Goal: Task Accomplishment & Management: Contribute content

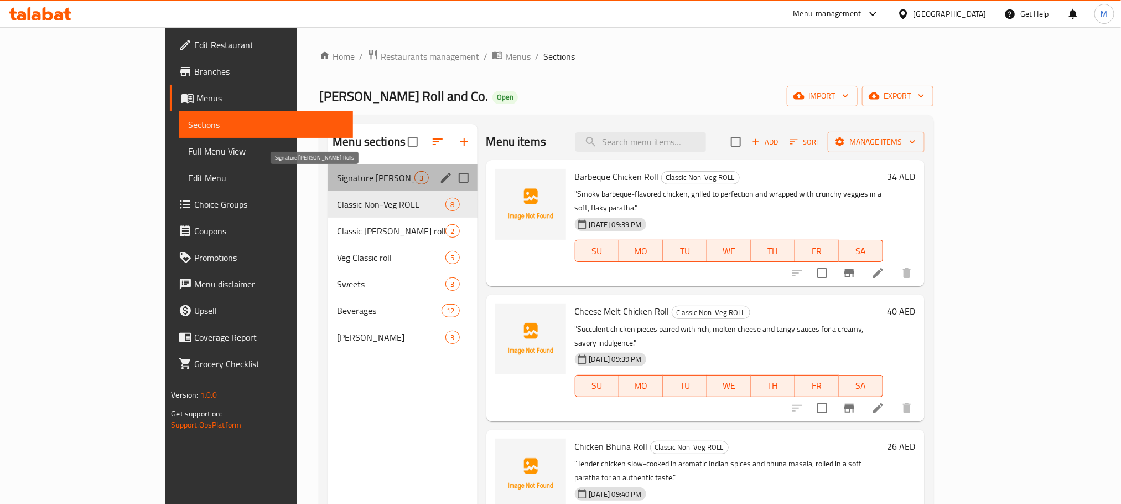
click at [337, 179] on span "Signature [PERSON_NAME] Rolls" at bounding box center [375, 177] width 77 height 13
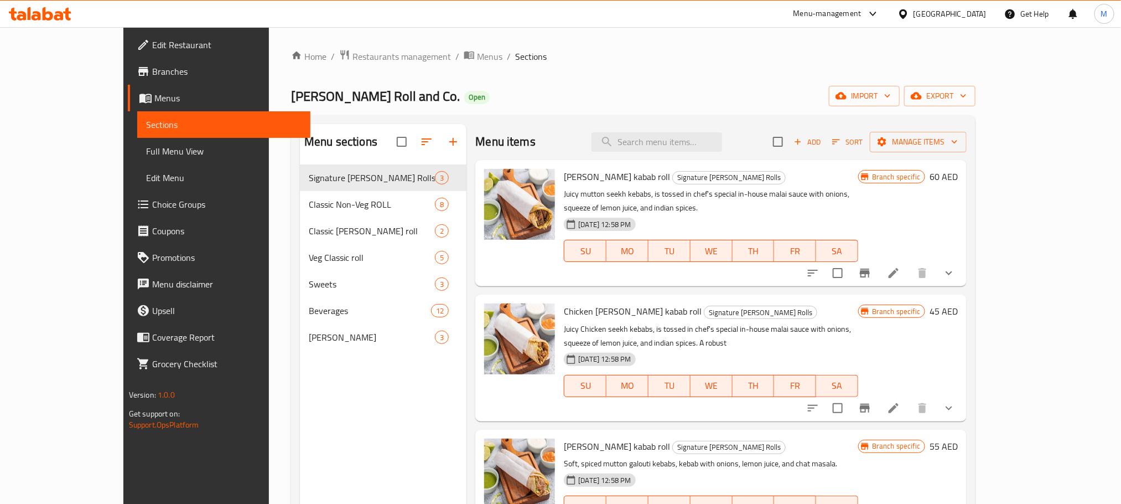
click at [687, 102] on div "[PERSON_NAME] Roll and Co. Open import export" at bounding box center [633, 96] width 684 height 20
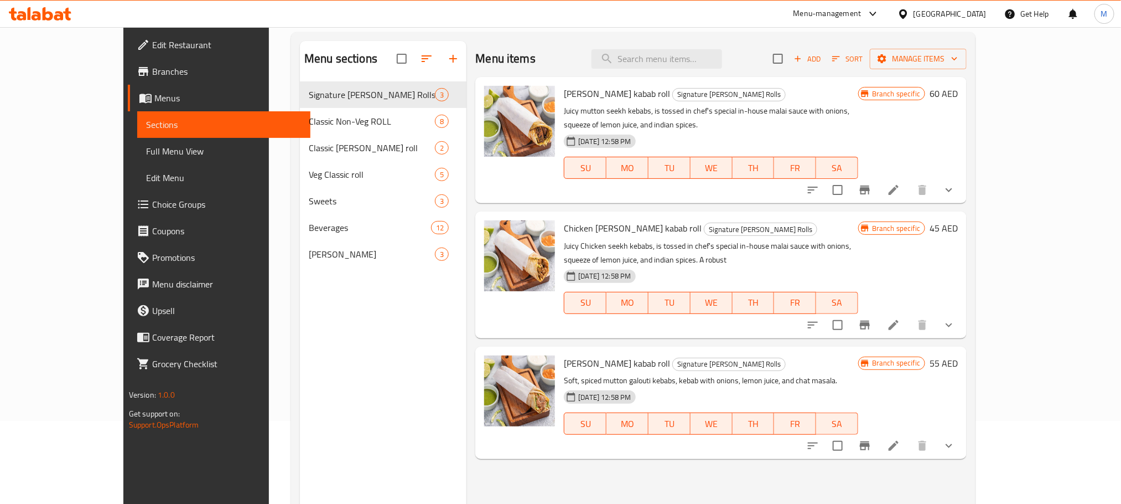
click at [569, 220] on span "Chicken [PERSON_NAME] kabab roll" at bounding box center [633, 228] width 138 height 17
copy h6 "Chicken [PERSON_NAME] kabab roll"
click at [871, 439] on icon "Branch-specific-item" at bounding box center [864, 445] width 13 height 13
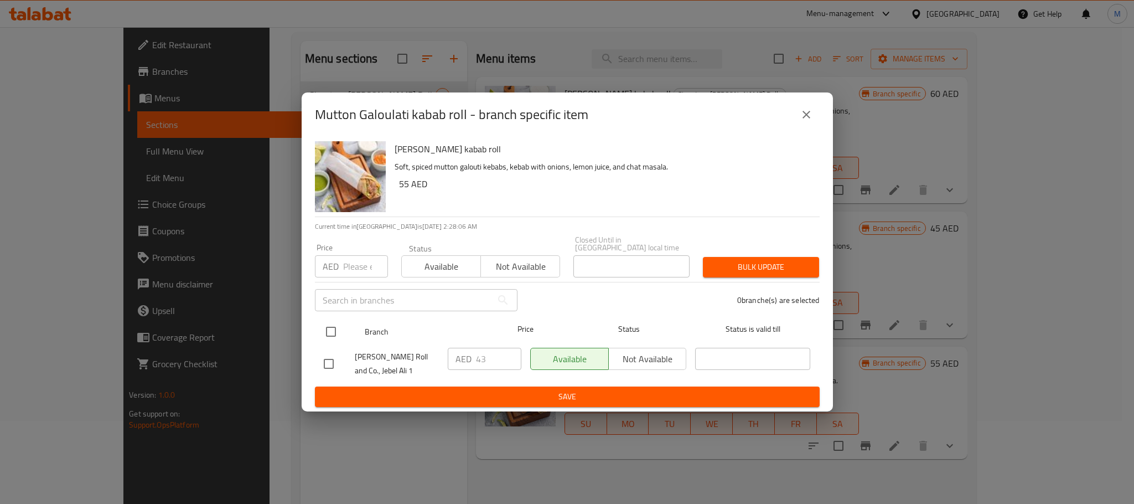
click at [334, 338] on input "checkbox" at bounding box center [330, 331] width 23 height 23
checkbox input "true"
click at [361, 276] on input "number" at bounding box center [365, 266] width 45 height 22
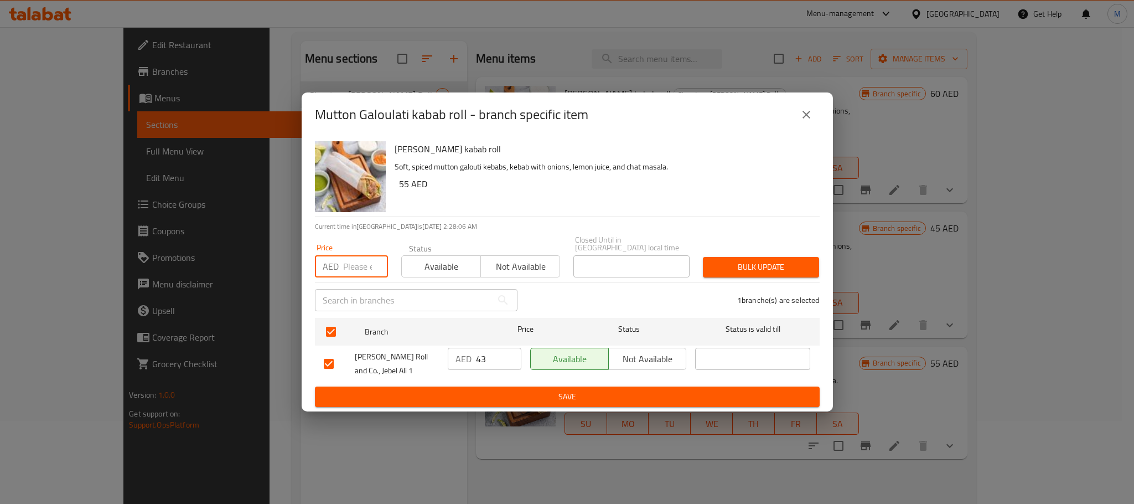
paste input "44.00"
type input "44.00"
click at [670, 190] on h6 "55 AED" at bounding box center [605, 183] width 412 height 15
click at [746, 271] on span "Bulk update" at bounding box center [761, 267] width 98 height 14
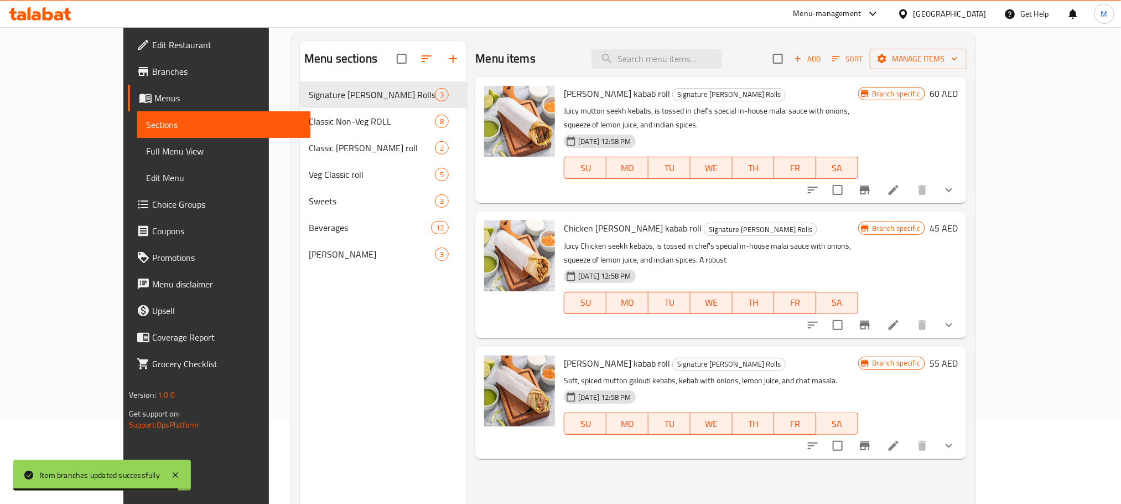
click at [822, 65] on span "Add" at bounding box center [807, 59] width 30 height 13
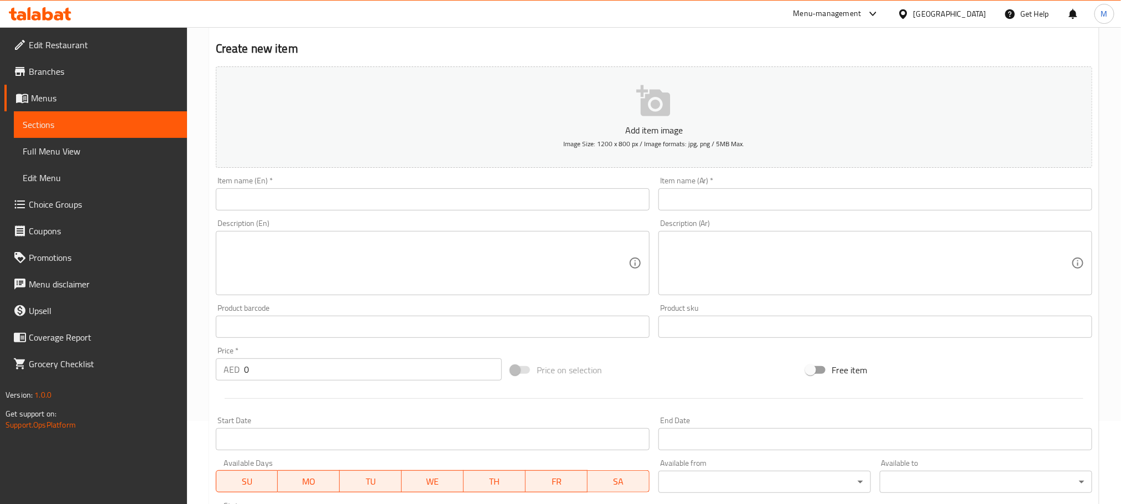
click at [498, 201] on input "text" at bounding box center [433, 199] width 434 height 22
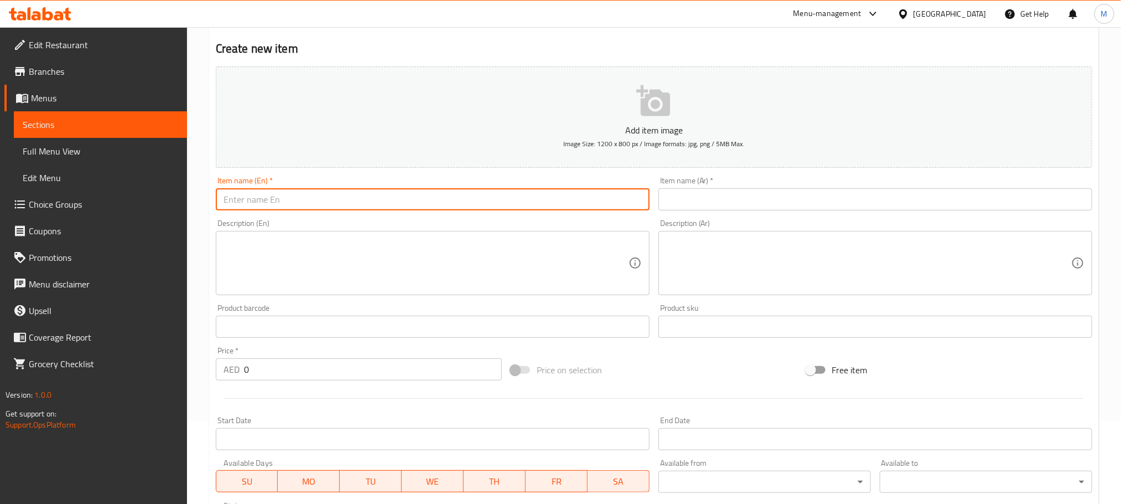
paste input "Chicken Chilli Roll"
type input "Chicken Chilli Roll"
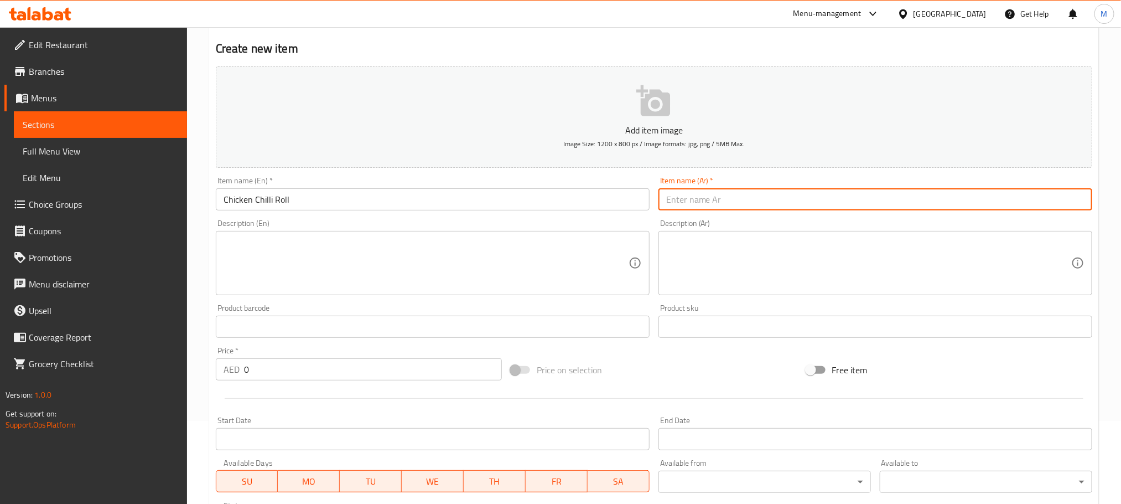
click at [828, 208] on input "text" at bounding box center [875, 199] width 434 height 22
paste input "رول دجاج بالفلفل الحار"
type input "رول دجاج بالفلفل الحار"
click at [487, 268] on textarea at bounding box center [426, 263] width 405 height 53
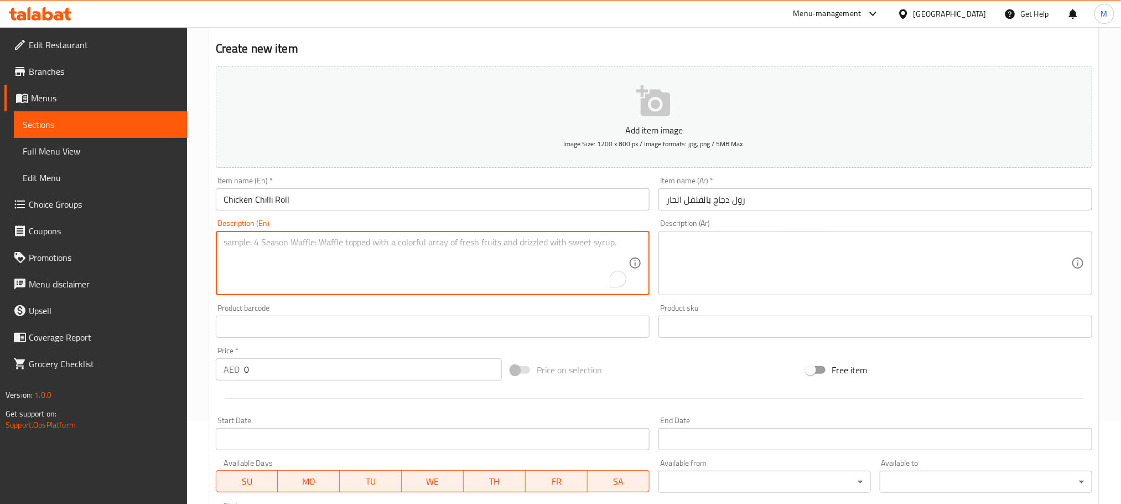
paste textarea ""Fiery chicken tossed in bold chili sauce, layered with crunchy veggies and zes…"
type textarea ""Fiery chicken tossed in bold chili sauce, layered with crunchy veggies and zes…"
click at [878, 258] on textarea at bounding box center [868, 263] width 405 height 53
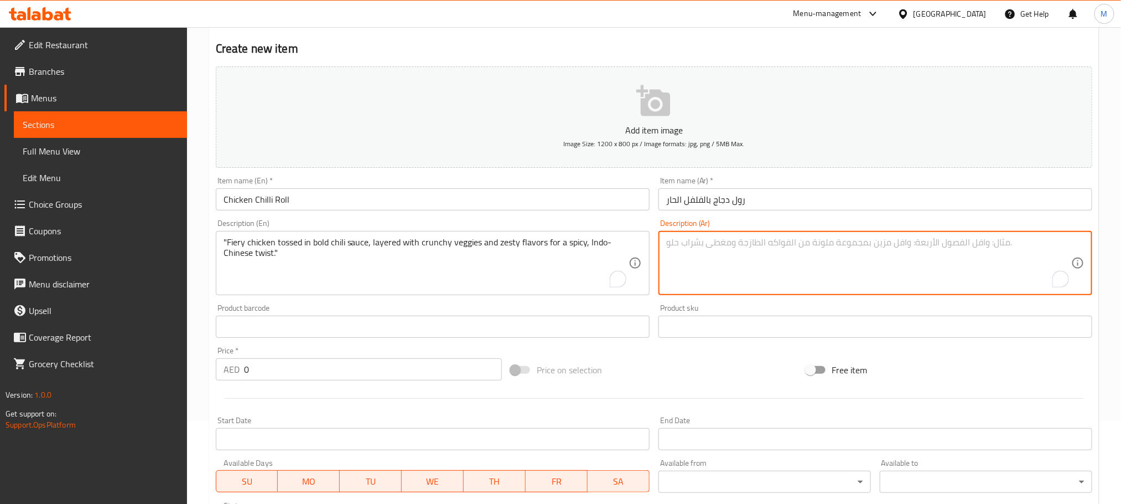
paste textarea "دجاج حار ممزوج بصلصة الفلفل الحار، مع طبقات من الخضار المقرمشة ونكهات منعشة لإض…"
type textarea "دجاج حار ممزوج بصلصة الفلفل الحار، مع طبقات من الخضار المقرمشة ونكهات منعشة لإض…"
click at [347, 376] on input "0" at bounding box center [373, 369] width 258 height 22
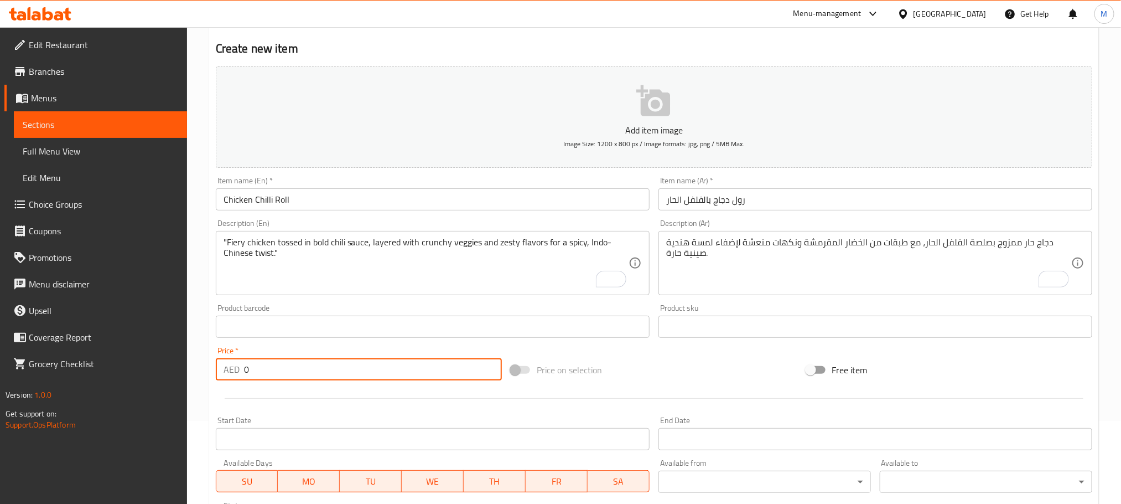
click at [347, 376] on input "0" at bounding box center [373, 369] width 258 height 22
paste input "32.0"
type input "32.00"
click at [426, 400] on div at bounding box center [653, 398] width 885 height 27
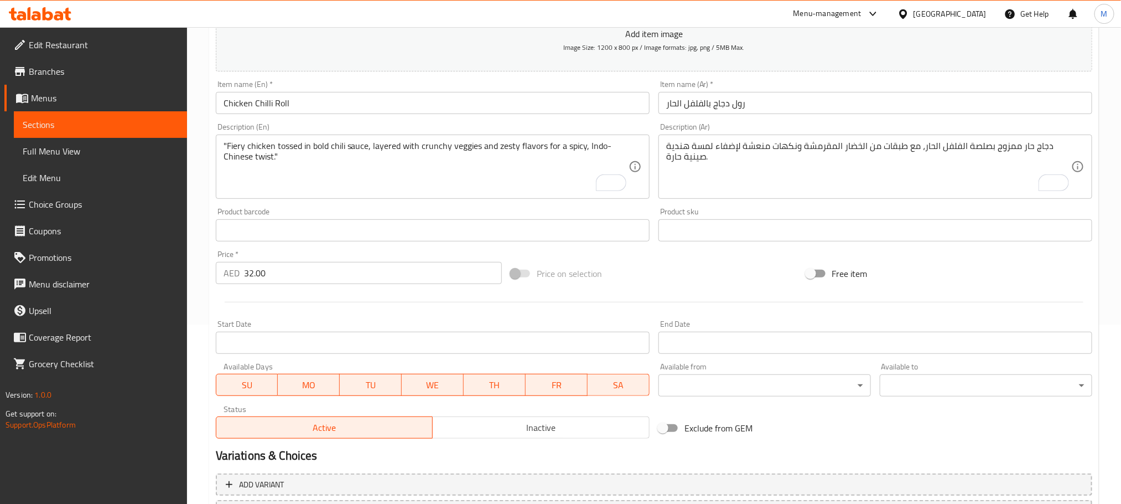
scroll to position [277, 0]
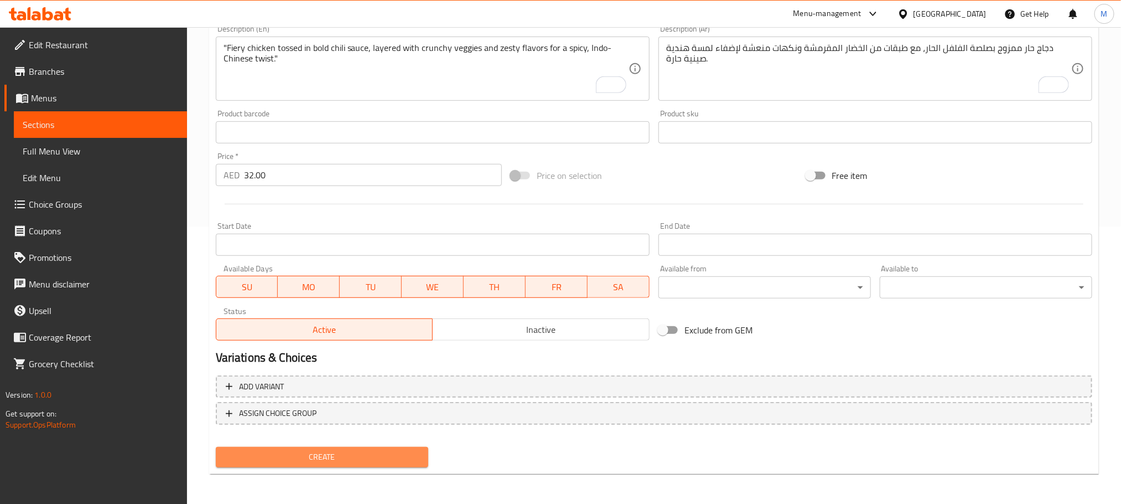
click at [402, 464] on button "Create" at bounding box center [322, 457] width 212 height 20
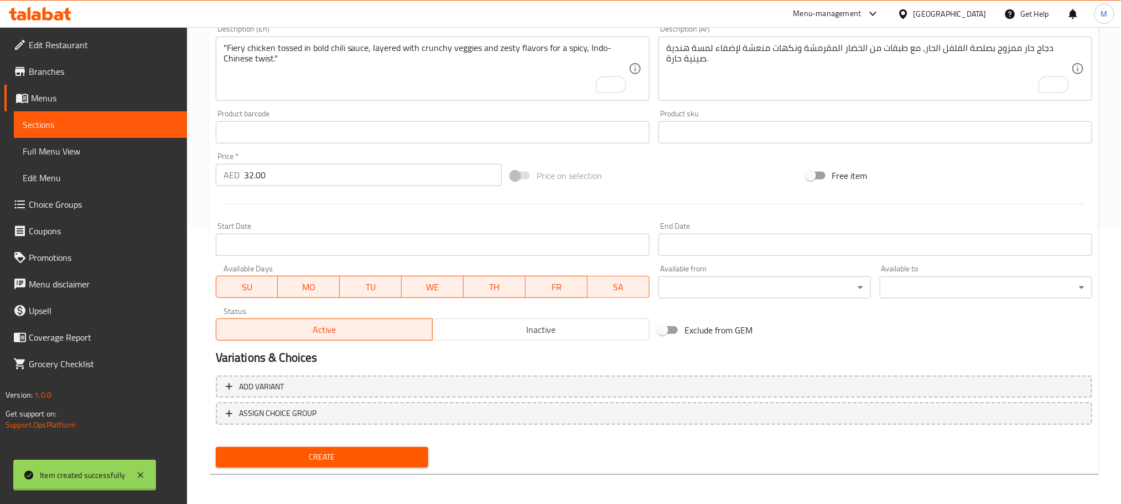
type input "0"
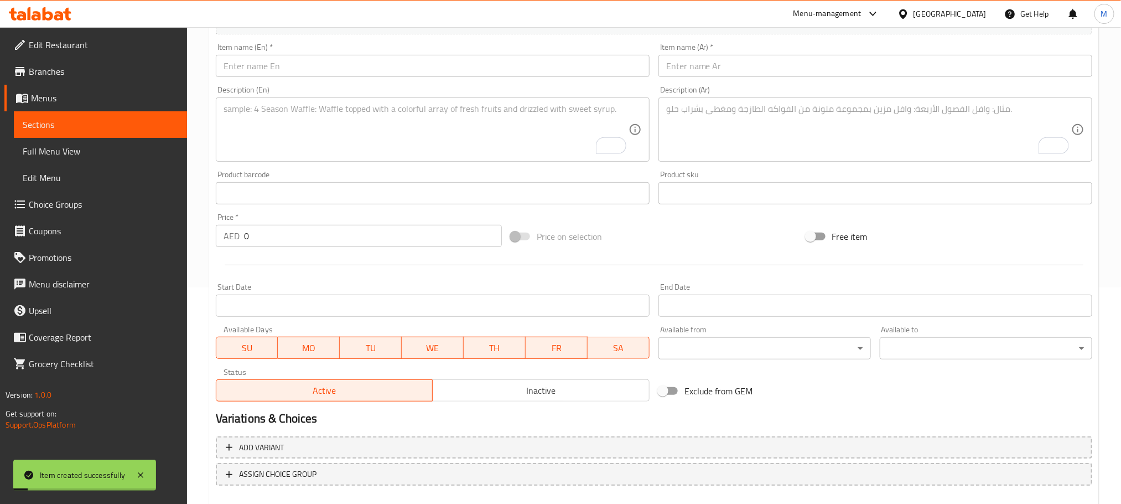
scroll to position [194, 0]
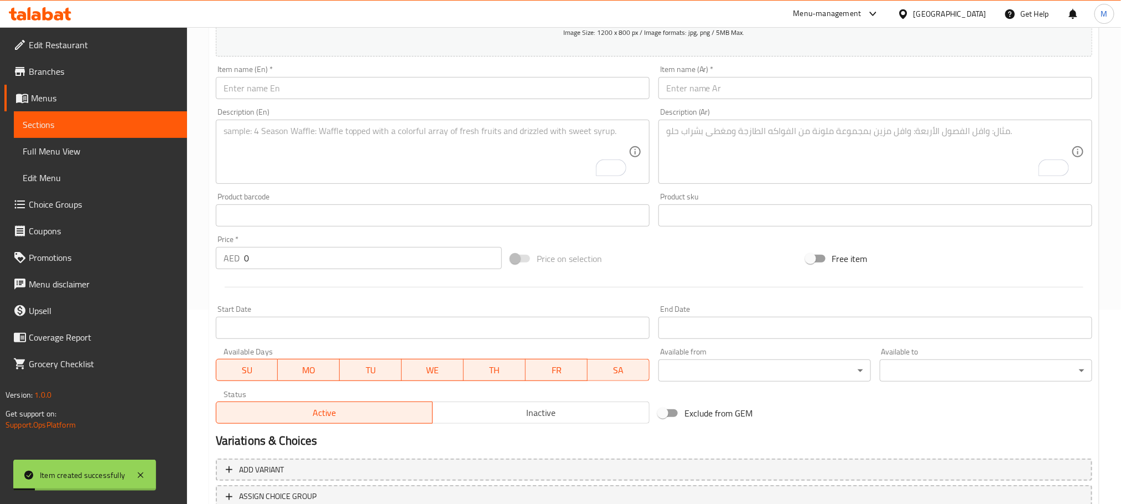
click at [364, 83] on input "text" at bounding box center [433, 88] width 434 height 22
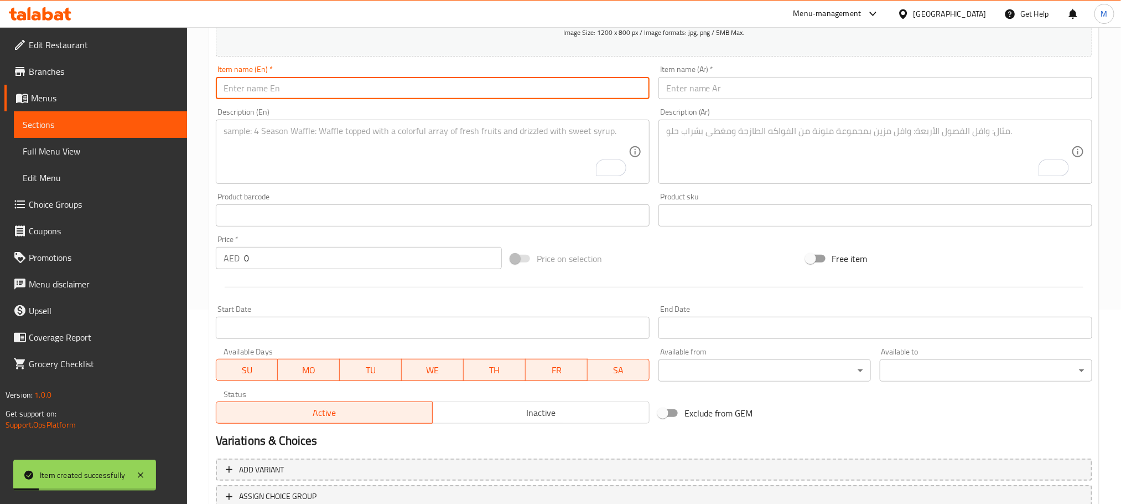
paste input "Murgh [PERSON_NAME] Kebab Roll"
type input "Murgh [PERSON_NAME] Kebab Roll"
click at [713, 97] on input "text" at bounding box center [875, 88] width 434 height 22
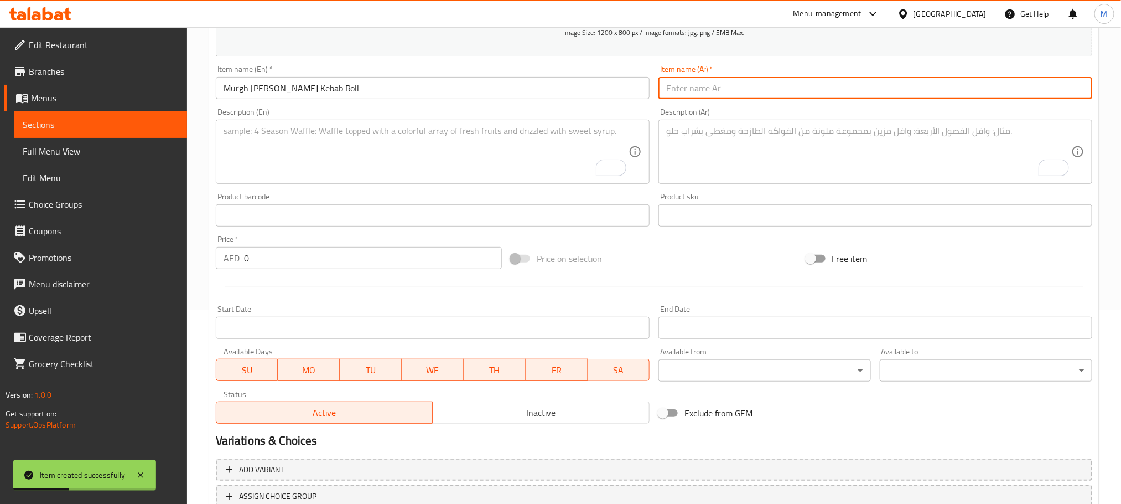
paste input "لفائف كباب مورغ كاثي"
type input "لفائف كباب مورغ كاثي"
click at [450, 174] on textarea "To enrich screen reader interactions, please activate Accessibility in Grammarl…" at bounding box center [426, 152] width 405 height 53
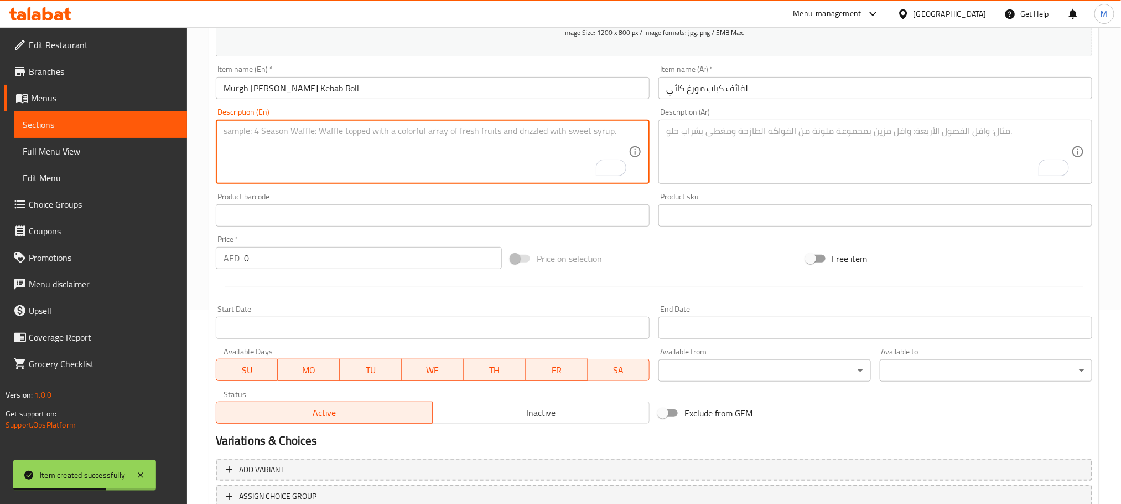
paste textarea ""Juicy, spiced chicken kebabs tucked inside a soft paratha with fresh veggies a…"
type textarea ""Juicy, spiced chicken kebabs tucked inside a soft paratha with fresh veggies a…"
click at [754, 157] on textarea "To enrich screen reader interactions, please activate Accessibility in Grammarl…" at bounding box center [868, 152] width 405 height 53
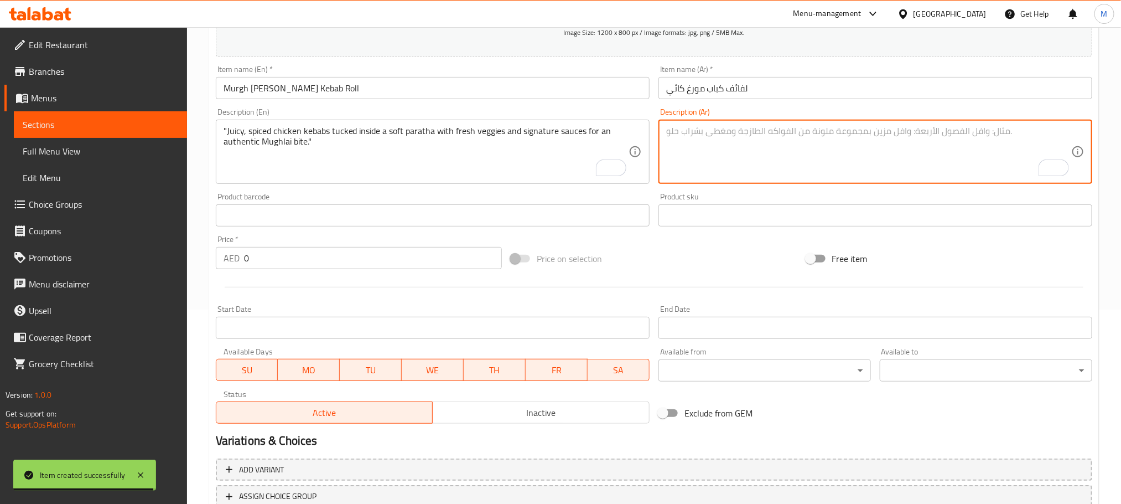
paste textarea "كباب دجاج شهيّ ومتبل، مُخبأ داخل خبز باراثا طري مع خضراوات طازجة وصلصات مميزة، …"
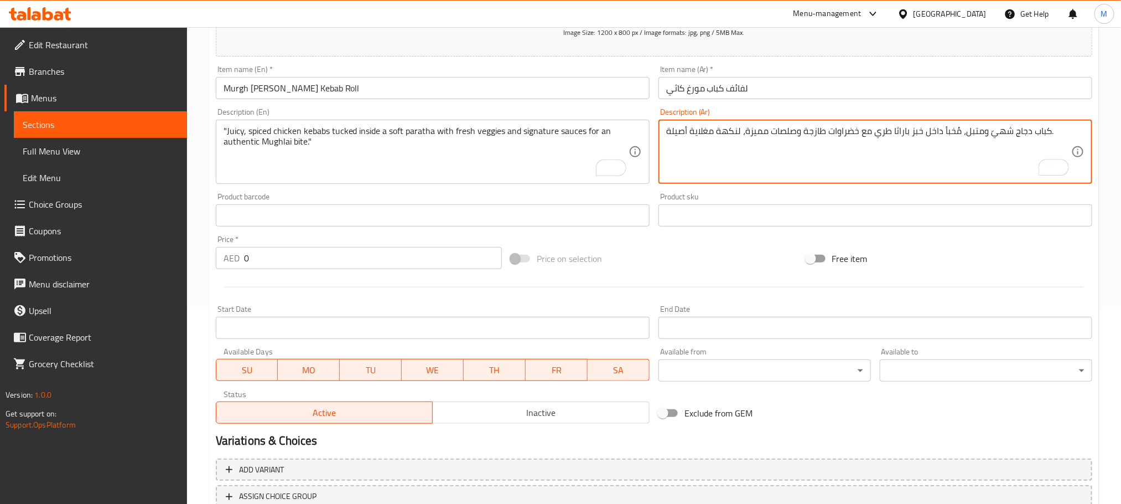
type textarea "كباب دجاج شهيّ ومتبل، مُخبأ داخل خبز باراثا طري مع خضراوات طازجة وصلصات مميزة، …"
click at [422, 260] on input "0" at bounding box center [373, 258] width 258 height 22
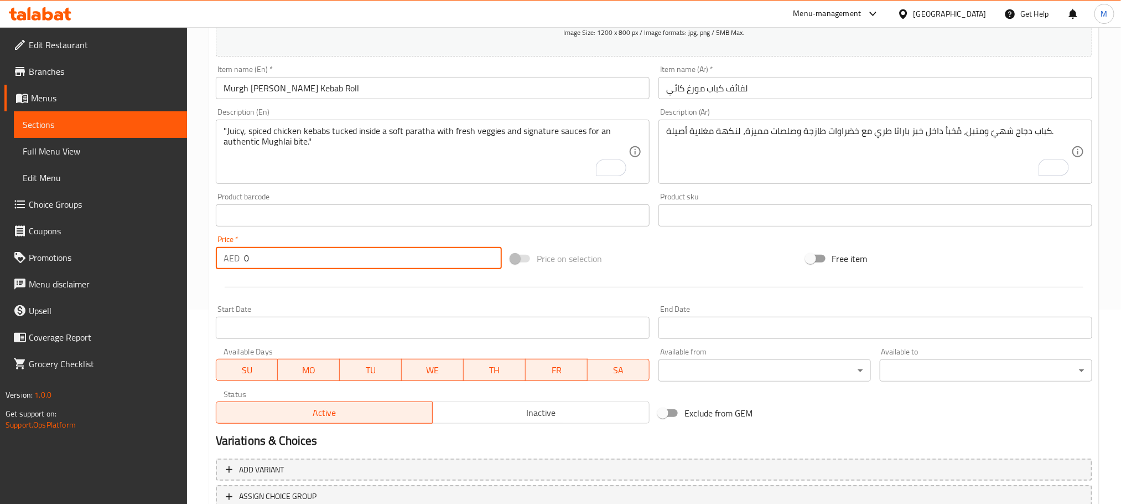
click at [422, 260] on input "0" at bounding box center [373, 258] width 258 height 22
paste input "40.0"
type input "40.00"
click at [407, 290] on div at bounding box center [653, 286] width 885 height 27
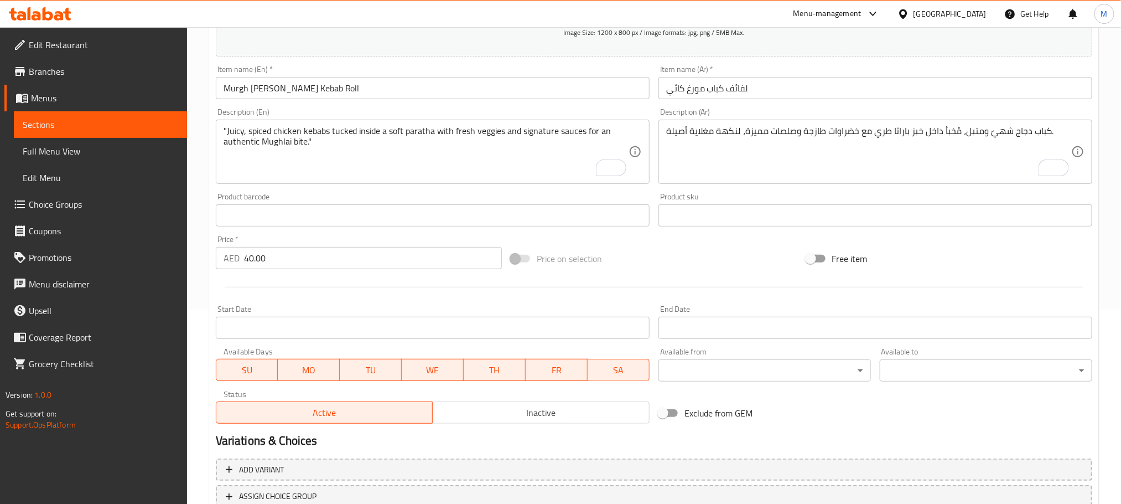
scroll to position [277, 0]
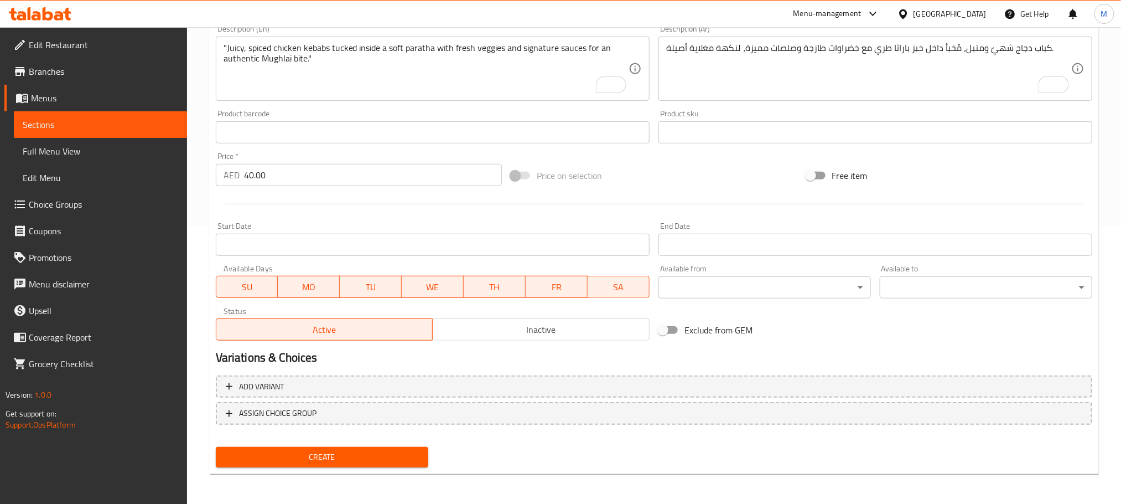
click at [405, 455] on span "Create" at bounding box center [322, 457] width 195 height 14
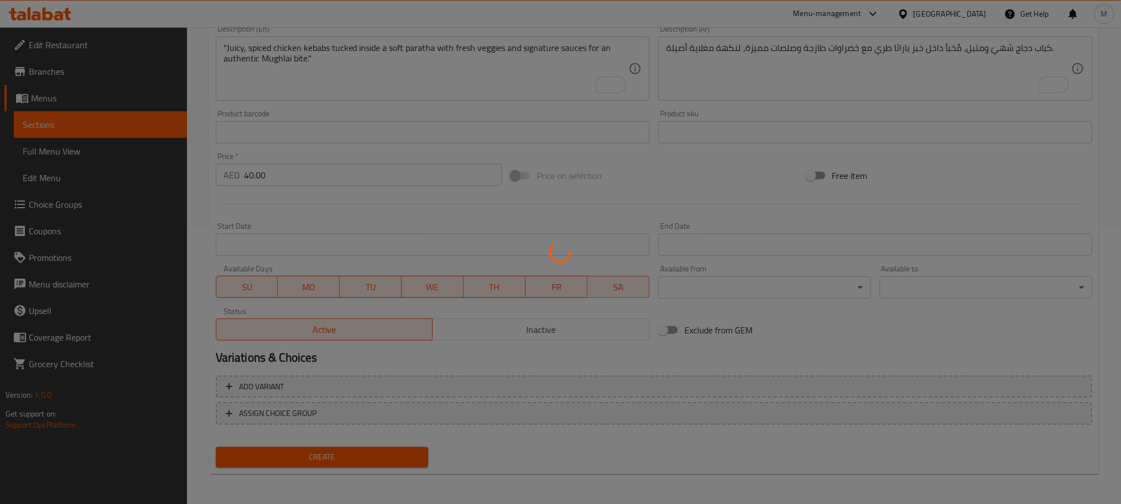
type input "0"
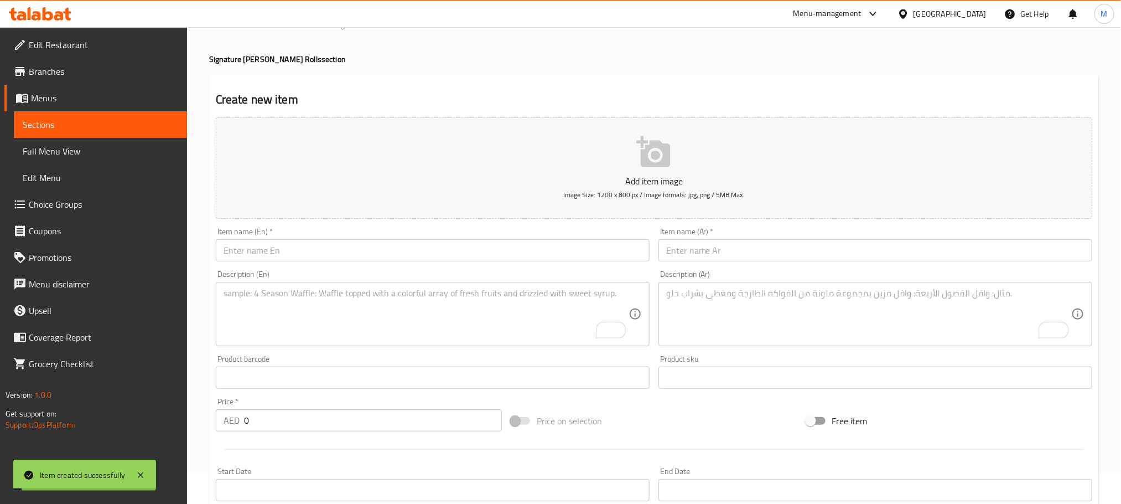
scroll to position [0, 0]
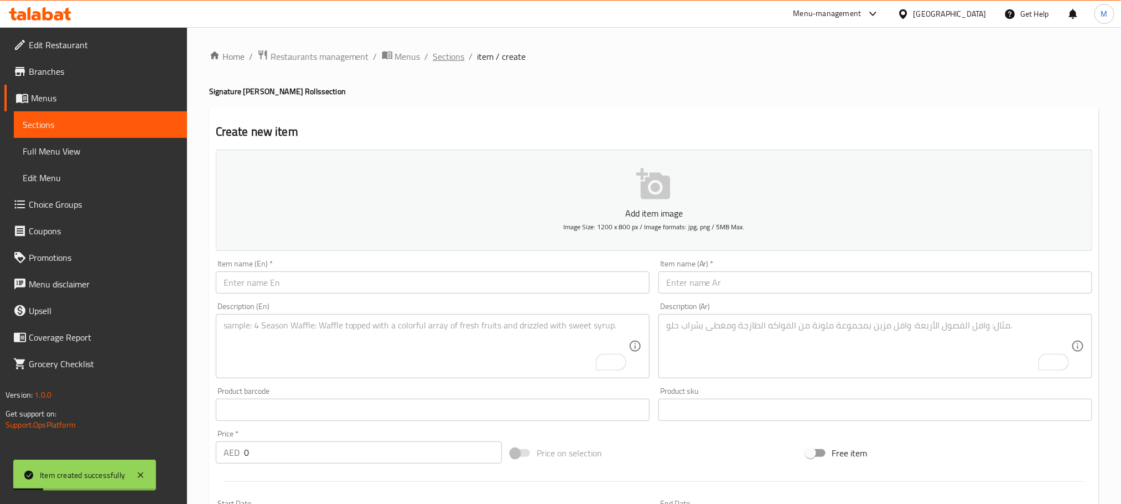
click at [454, 56] on span "Sections" at bounding box center [449, 56] width 32 height 13
